Goal: Complete application form

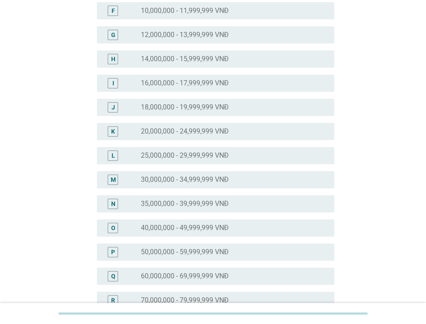
scroll to position [215, 0]
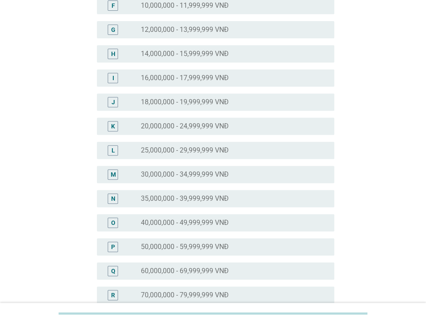
click at [224, 148] on label "25,000,000 - 29,999,999 VNĐ" at bounding box center [185, 150] width 88 height 9
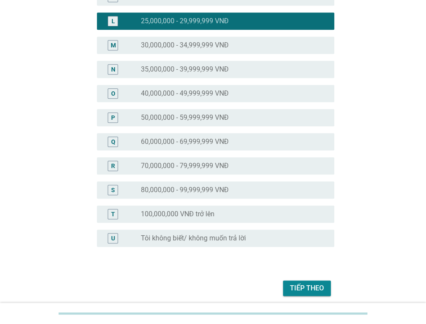
scroll to position [378, 0]
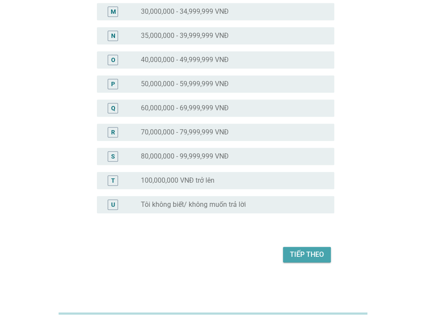
click at [305, 256] on div "Tiếp theo" at bounding box center [307, 254] width 34 height 10
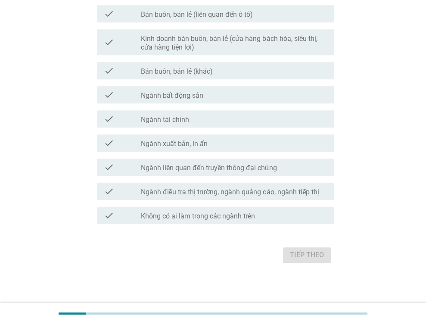
scroll to position [439, 0]
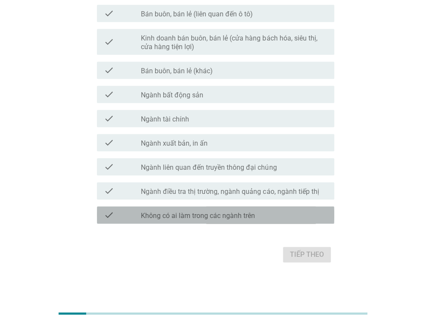
click at [256, 213] on div "check_box_outline_blank Không có ai làm trong các ngành trên" at bounding box center [234, 215] width 186 height 10
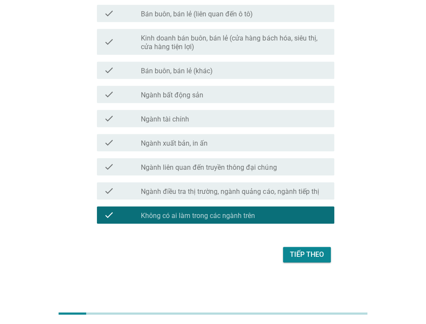
click at [318, 256] on div "Tiếp theo" at bounding box center [307, 254] width 34 height 10
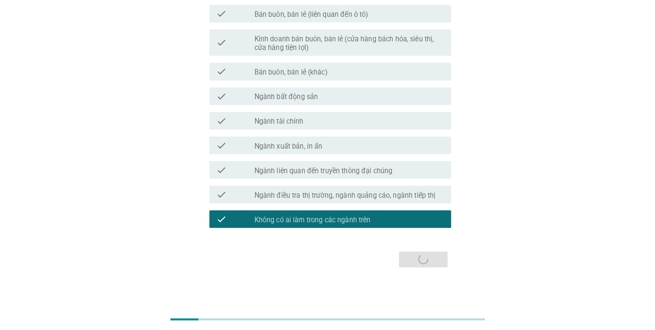
scroll to position [0, 0]
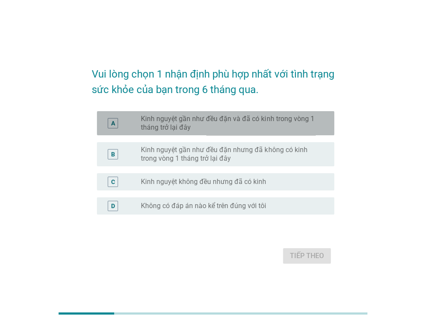
click at [239, 126] on label "Kinh nguyệt gần như đều đặn và đã có kinh trong vòng 1 tháng trở lại đây" at bounding box center [230, 122] width 179 height 17
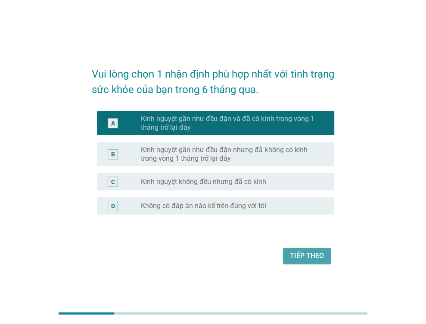
click at [317, 258] on div "Tiếp theo" at bounding box center [307, 256] width 34 height 10
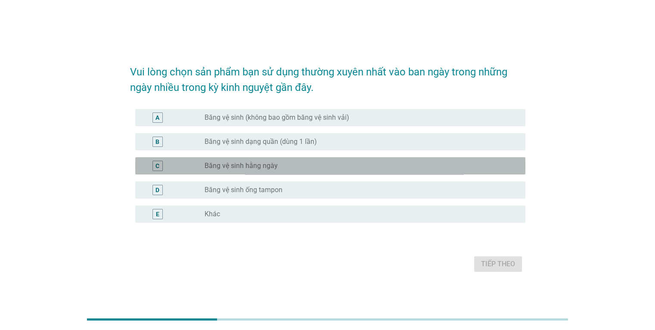
click at [265, 170] on div "radio_button_unchecked Băng vệ sinh hằng ngày" at bounding box center [360, 166] width 313 height 10
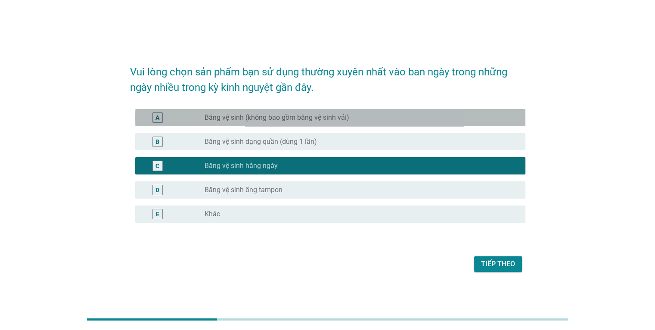
click at [329, 121] on label "Băng vệ sinh (không bao gồm băng vệ sinh vải)" at bounding box center [276, 117] width 145 height 9
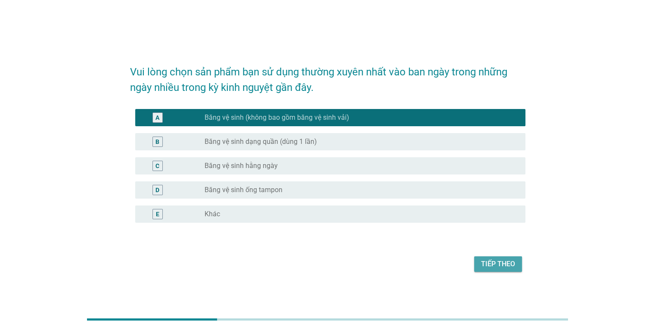
click at [425, 264] on div "Tiếp theo" at bounding box center [498, 264] width 34 height 10
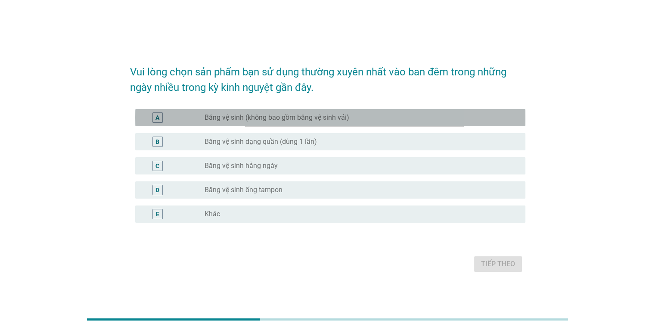
click at [241, 116] on label "Băng vệ sinh (không bao gồm băng vệ sinh vải)" at bounding box center [276, 117] width 145 height 9
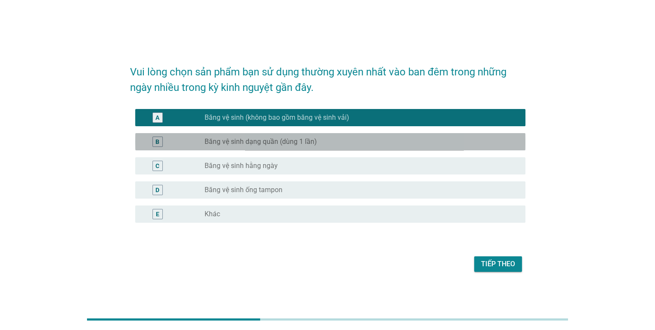
click at [250, 145] on label "Băng vệ sinh dạng quần (dùng 1 lần)" at bounding box center [260, 141] width 112 height 9
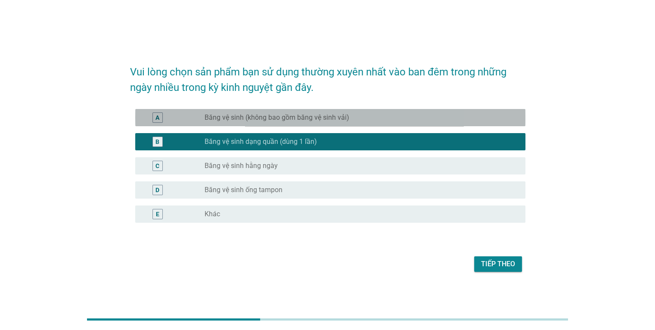
click at [256, 120] on label "Băng vệ sinh (không bao gồm băng vệ sinh vải)" at bounding box center [276, 117] width 145 height 9
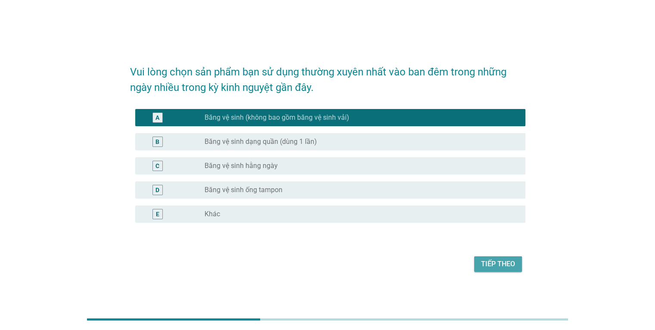
click at [425, 266] on div "Tiếp theo" at bounding box center [498, 264] width 34 height 10
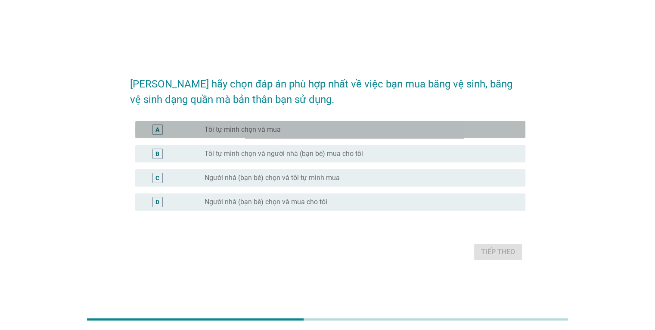
click at [226, 133] on label "Tôi tự mình chọn và mua" at bounding box center [242, 129] width 76 height 9
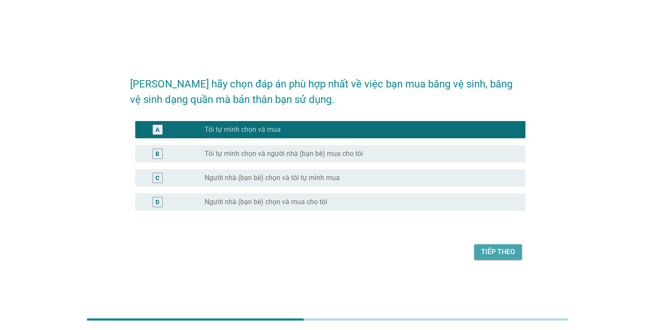
click at [425, 251] on div "Tiếp theo" at bounding box center [498, 252] width 34 height 10
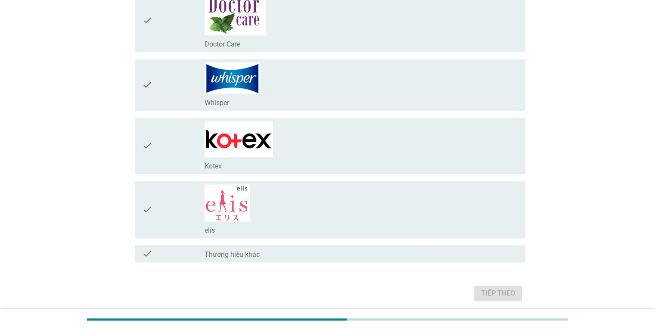
scroll to position [387, 0]
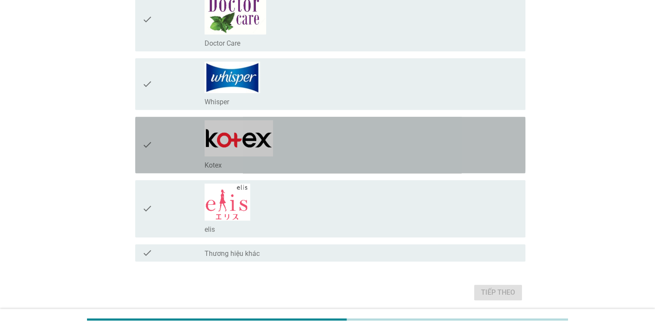
click at [267, 155] on div "check_box_outline_blank Kotex" at bounding box center [360, 144] width 313 height 49
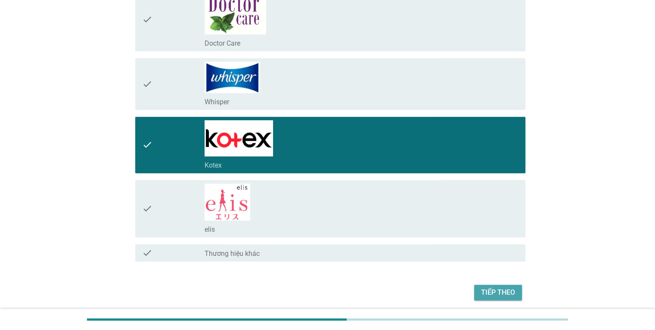
click at [425, 289] on div "Tiếp theo" at bounding box center [498, 292] width 34 height 10
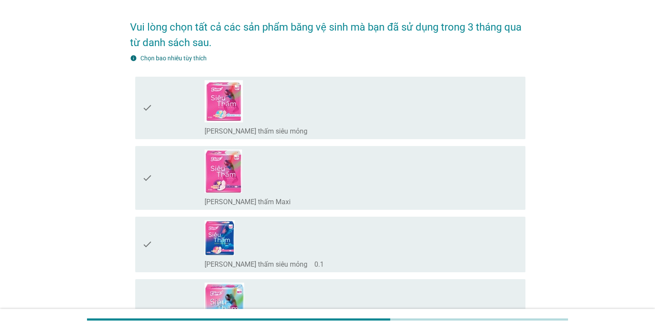
scroll to position [43, 0]
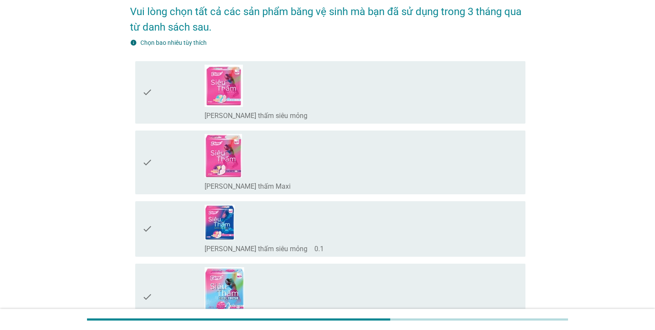
click at [282, 189] on div "check_box_outline_blank [PERSON_NAME] thấm Maxi" at bounding box center [360, 185] width 313 height 10
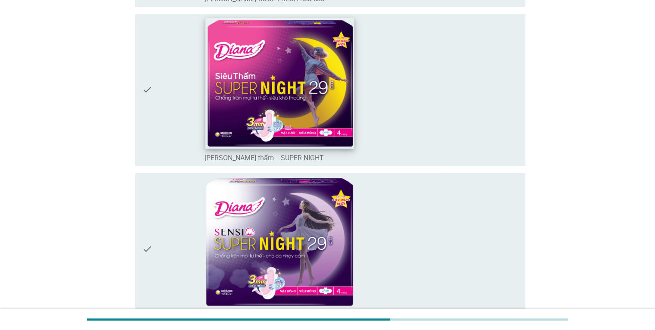
scroll to position [646, 0]
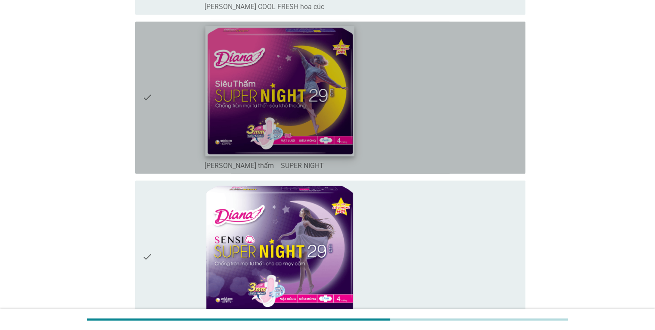
click at [288, 103] on img at bounding box center [279, 90] width 149 height 130
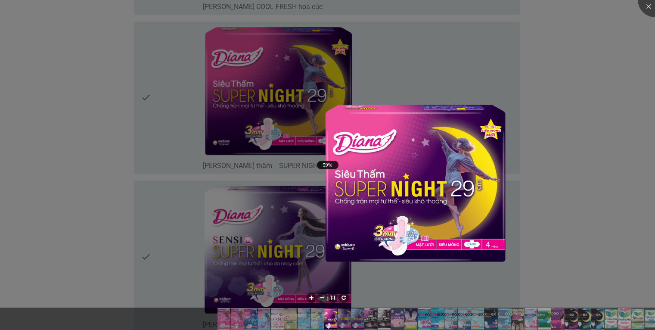
click at [425, 127] on div at bounding box center [327, 165] width 655 height 330
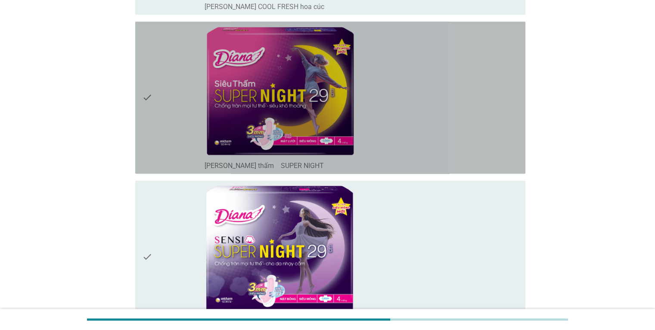
click at [145, 125] on icon "check" at bounding box center [147, 97] width 10 height 145
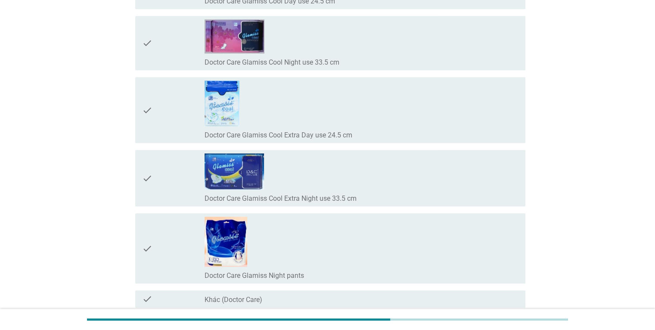
scroll to position [7360, 0]
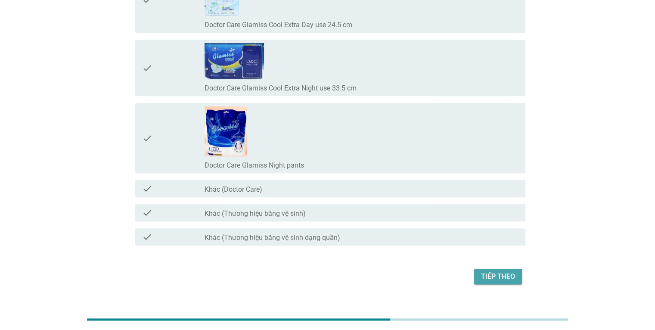
click at [425, 271] on div "Tiếp theo" at bounding box center [498, 276] width 34 height 10
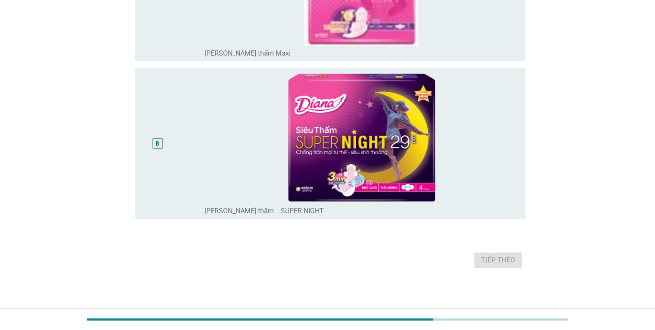
scroll to position [0, 0]
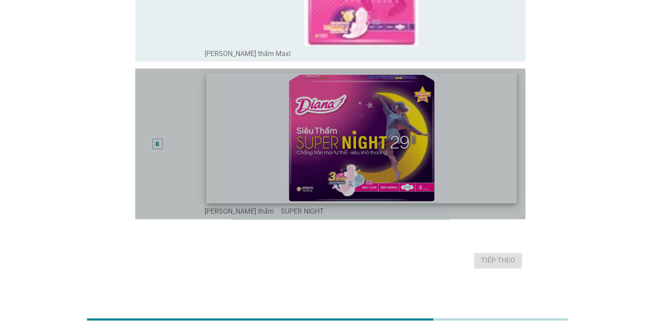
click at [337, 154] on img at bounding box center [361, 137] width 310 height 130
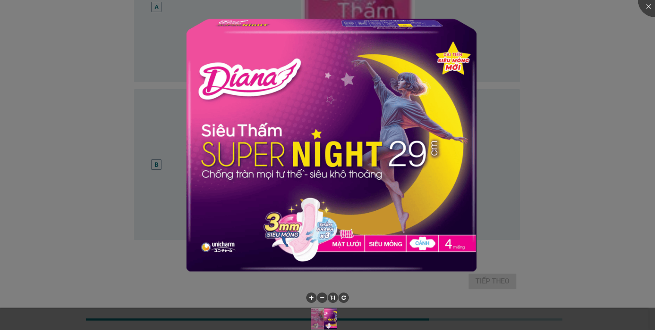
click at [425, 189] on div at bounding box center [327, 165] width 655 height 330
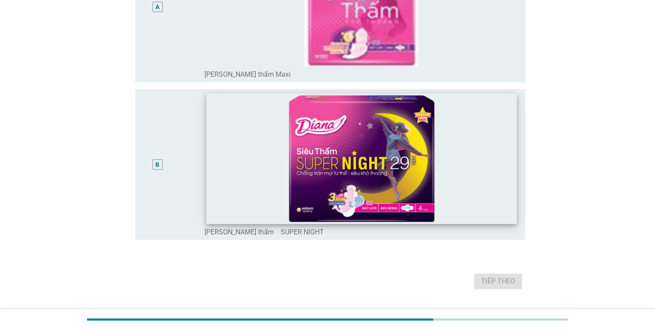
click at [206, 155] on img at bounding box center [361, 158] width 310 height 130
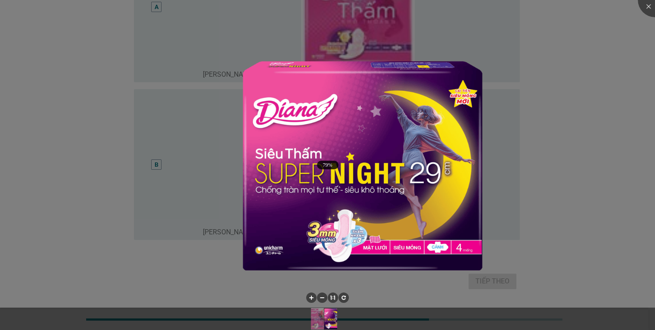
click at [425, 161] on div at bounding box center [327, 165] width 655 height 330
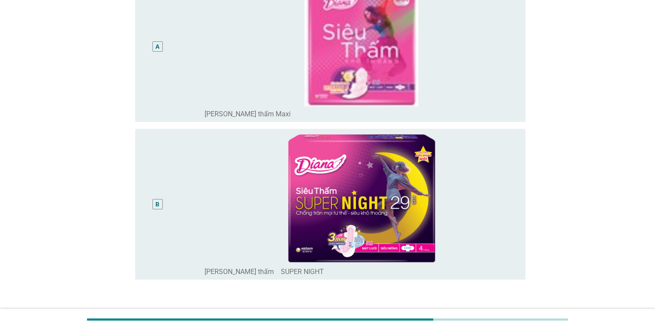
scroll to position [74, 0]
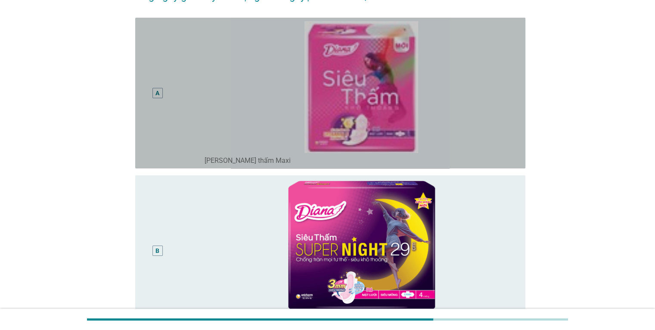
click at [154, 92] on div "A" at bounding box center [157, 93] width 10 height 10
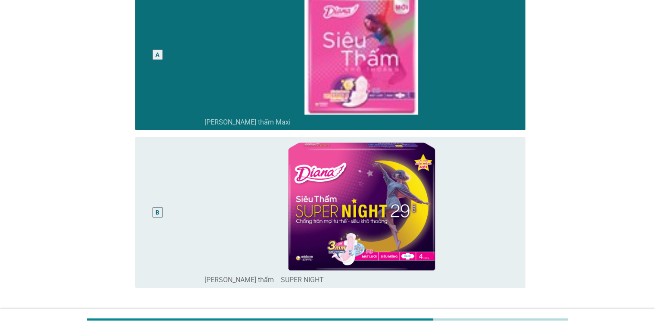
scroll to position [181, 0]
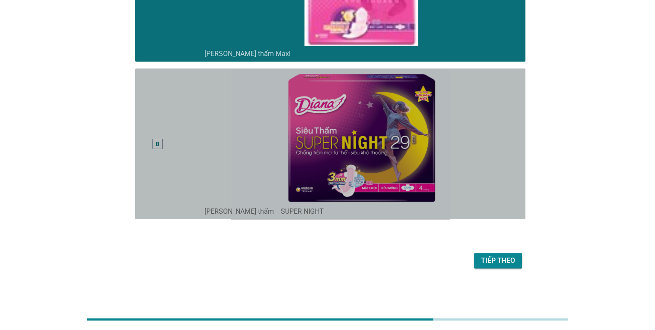
click at [154, 143] on div "B" at bounding box center [157, 144] width 10 height 10
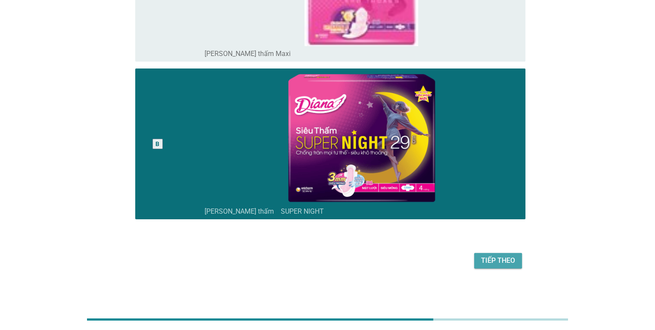
click at [425, 260] on div "Tiếp theo" at bounding box center [498, 260] width 34 height 10
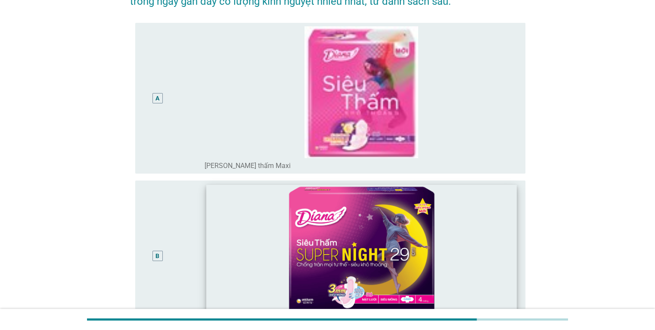
scroll to position [129, 0]
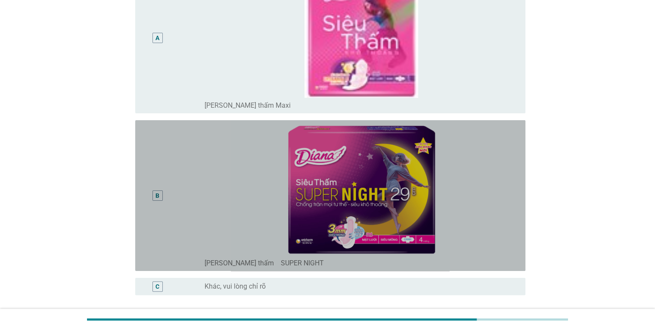
click at [159, 194] on div "B" at bounding box center [157, 195] width 4 height 9
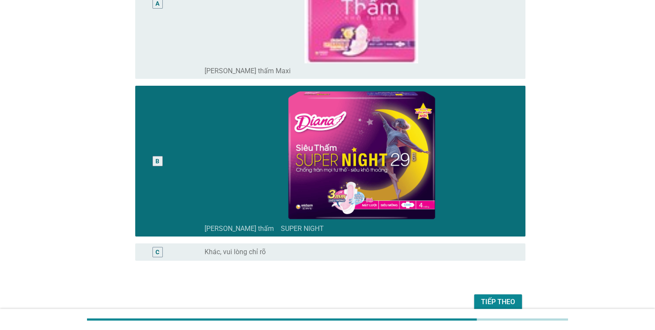
scroll to position [205, 0]
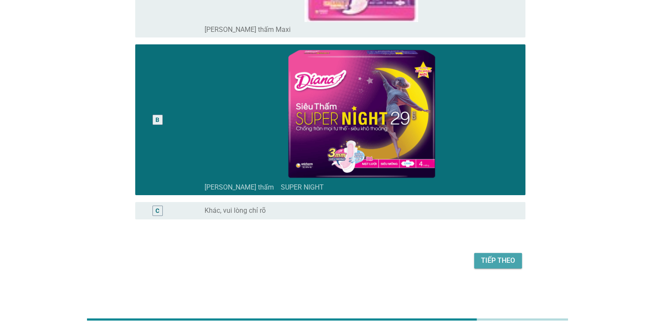
click at [425, 267] on button "Tiếp theo" at bounding box center [498, 260] width 48 height 15
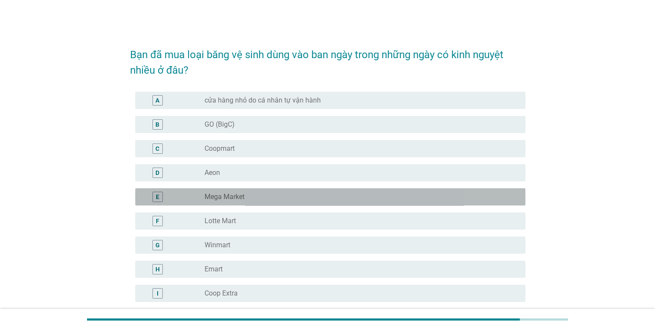
click at [255, 197] on div "radio_button_unchecked Mega Market" at bounding box center [357, 196] width 306 height 9
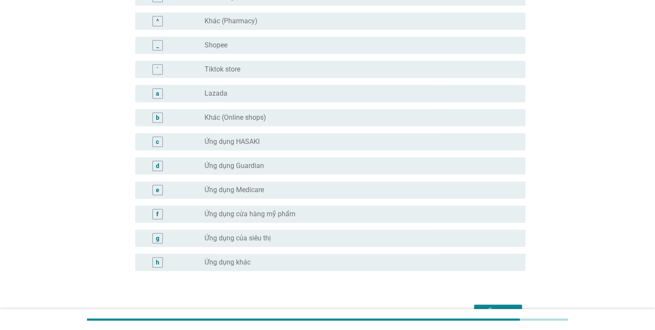
scroll to position [830, 0]
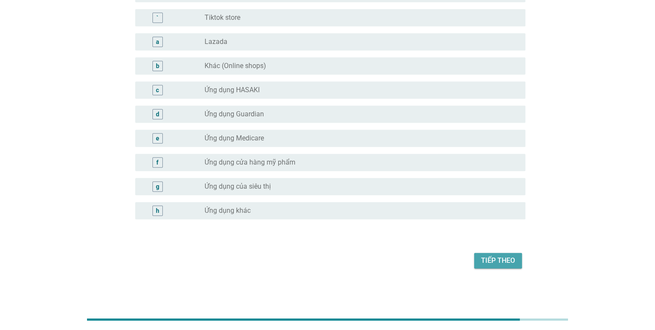
click at [425, 259] on div "Tiếp theo" at bounding box center [498, 260] width 34 height 10
